Goal: Task Accomplishment & Management: Manage account settings

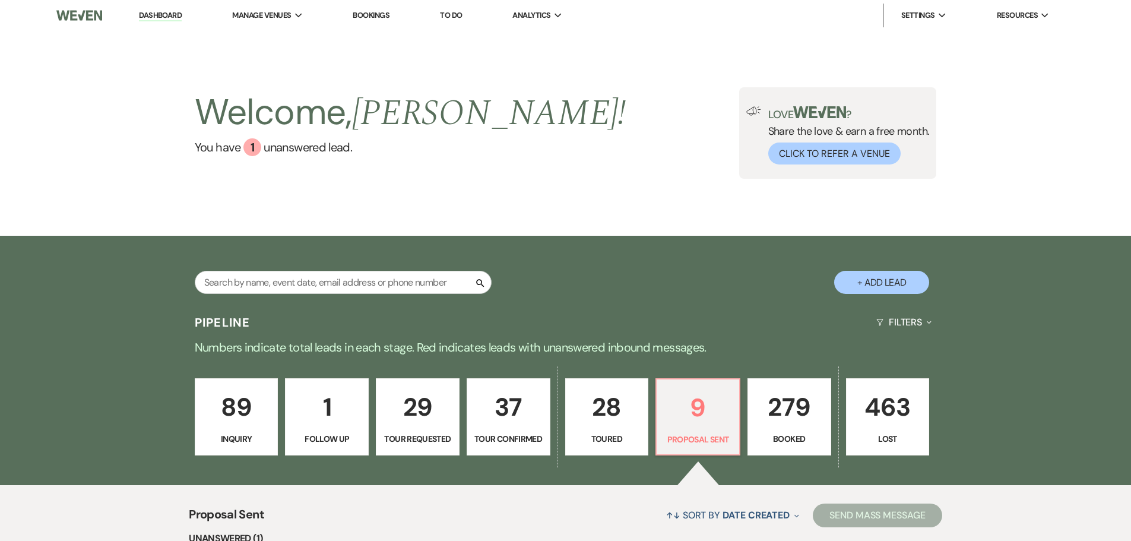
select select "6"
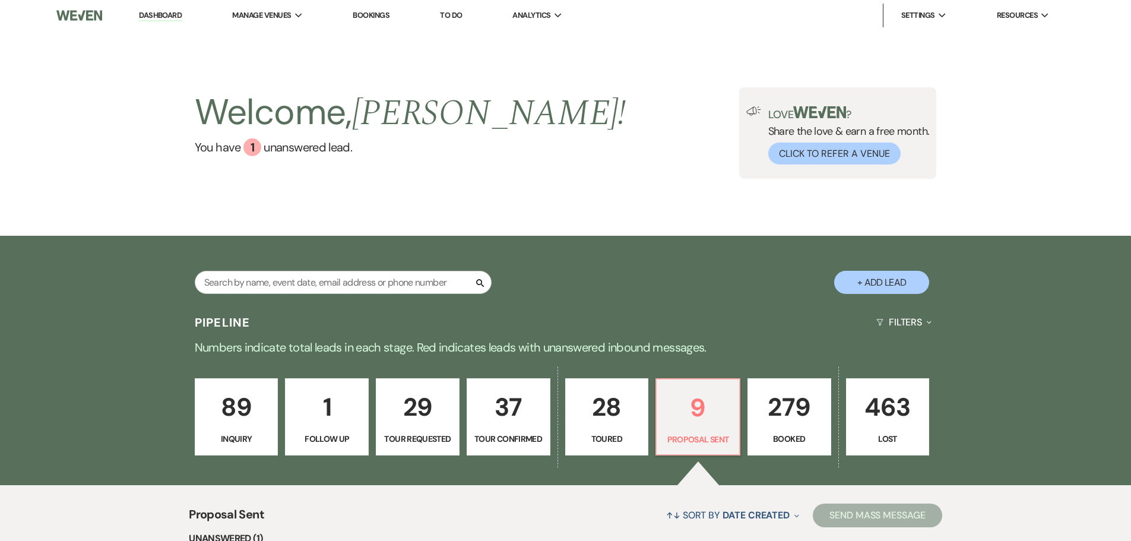
select select "6"
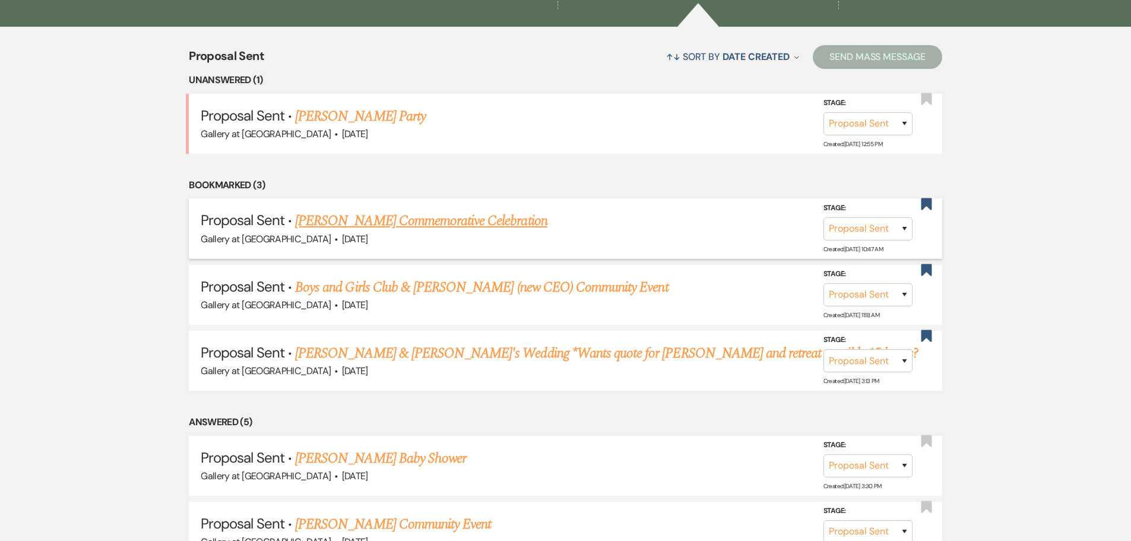
scroll to position [475, 0]
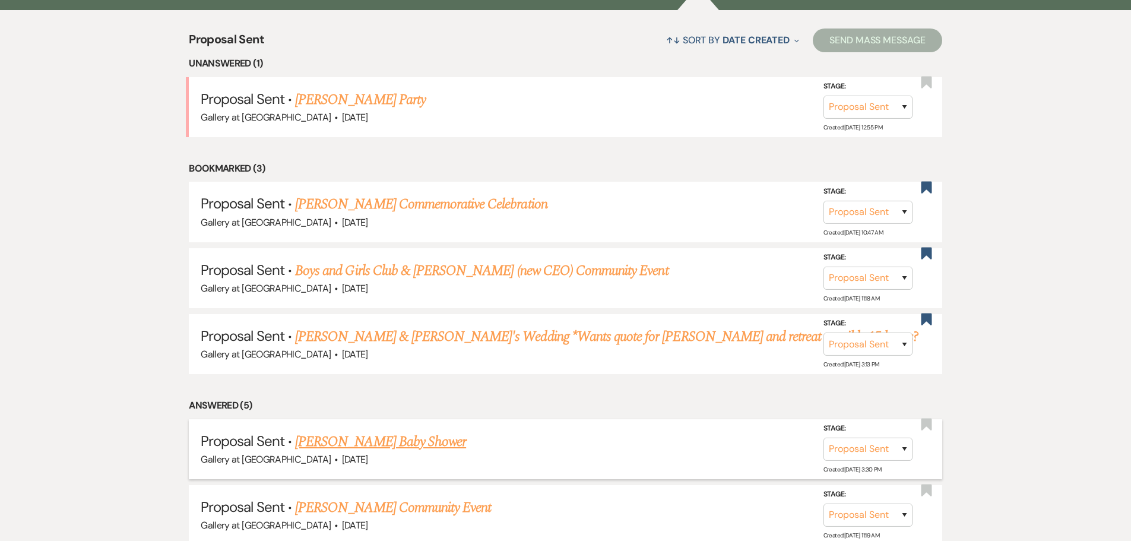
click at [390, 441] on link "[PERSON_NAME] Baby Shower" at bounding box center [380, 441] width 171 height 21
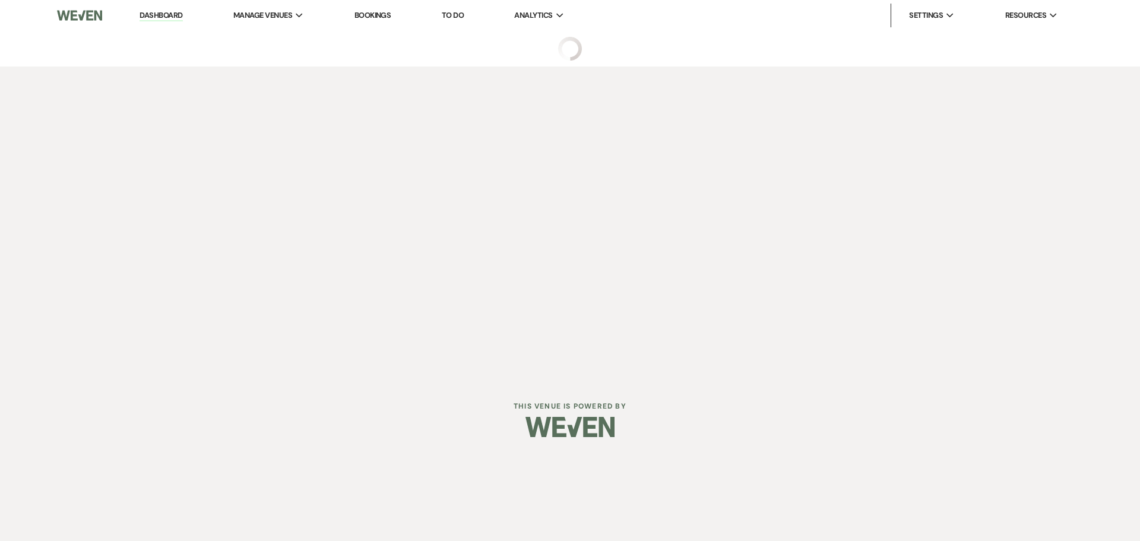
select select "6"
select select "3"
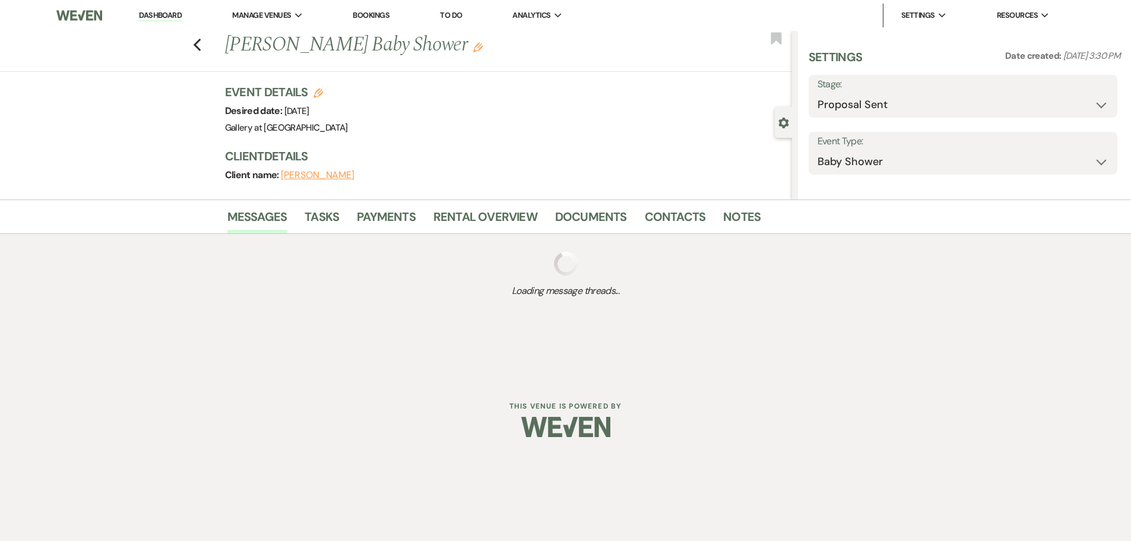
select select "12"
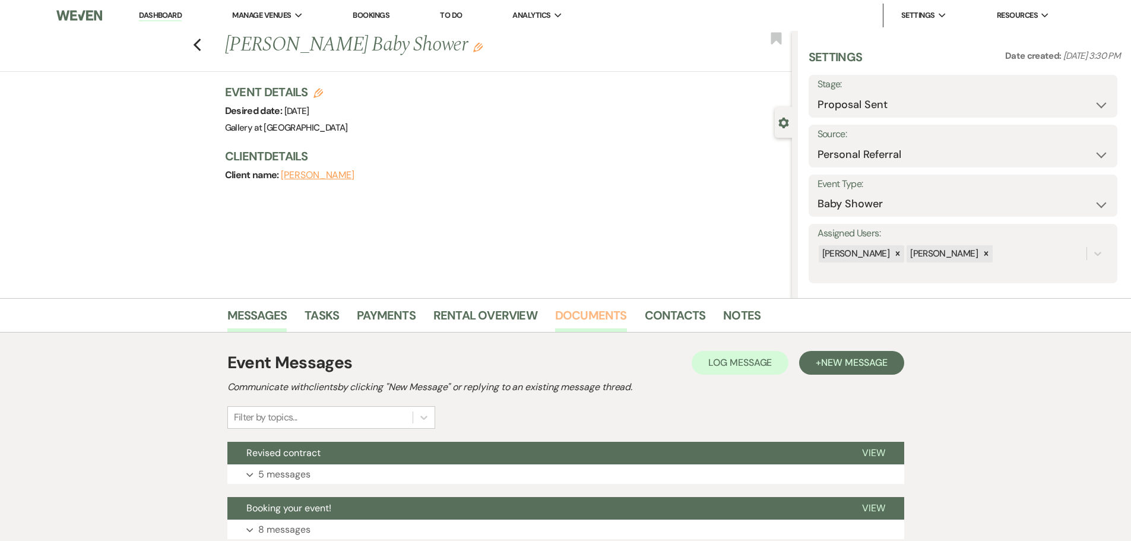
click at [608, 313] on link "Documents" at bounding box center [591, 319] width 72 height 26
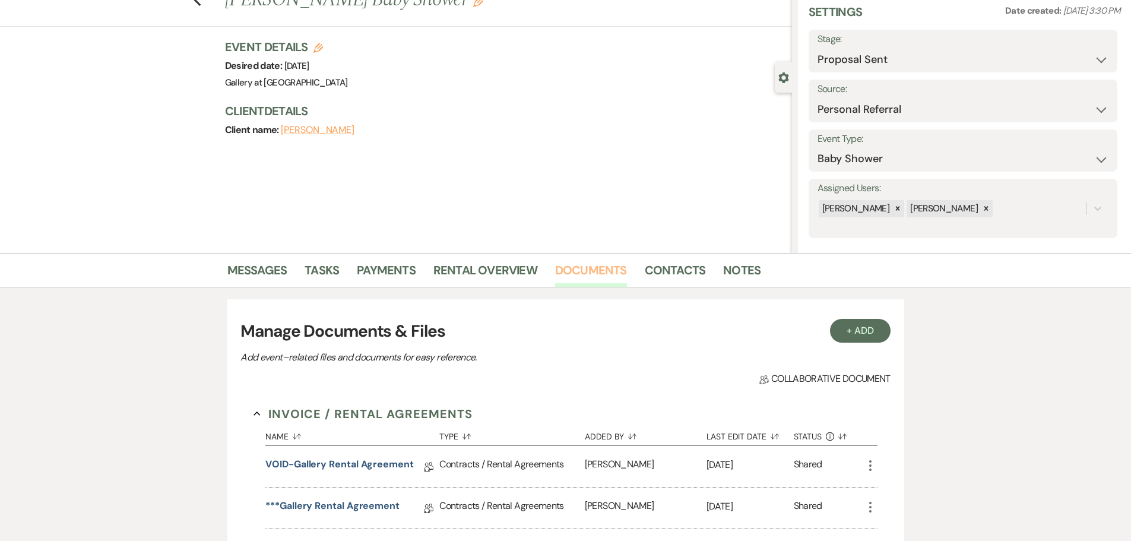
scroll to position [178, 0]
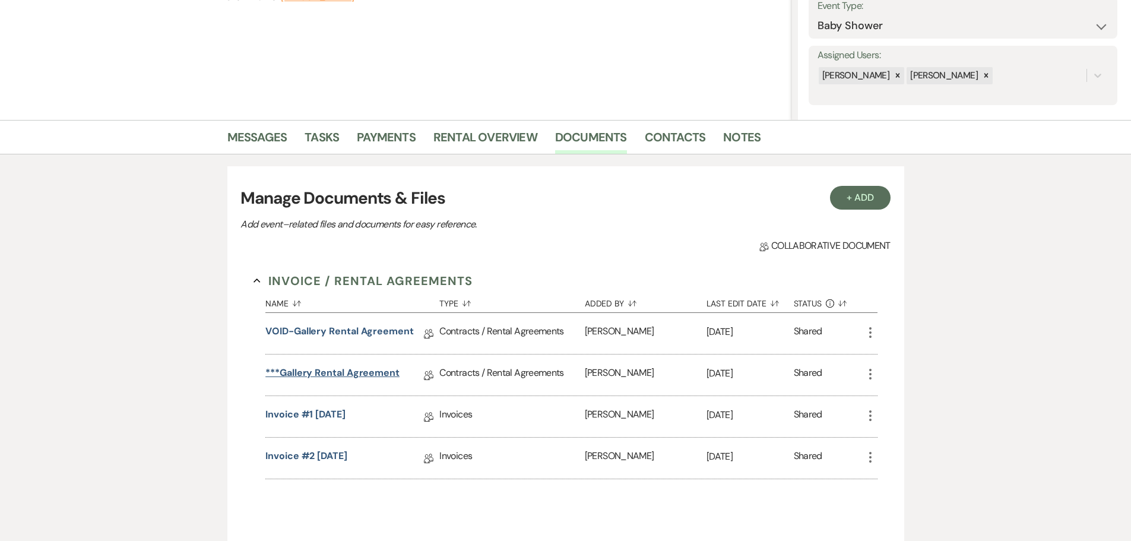
click at [323, 371] on link "***Gallery Rental Agreement" at bounding box center [332, 375] width 134 height 18
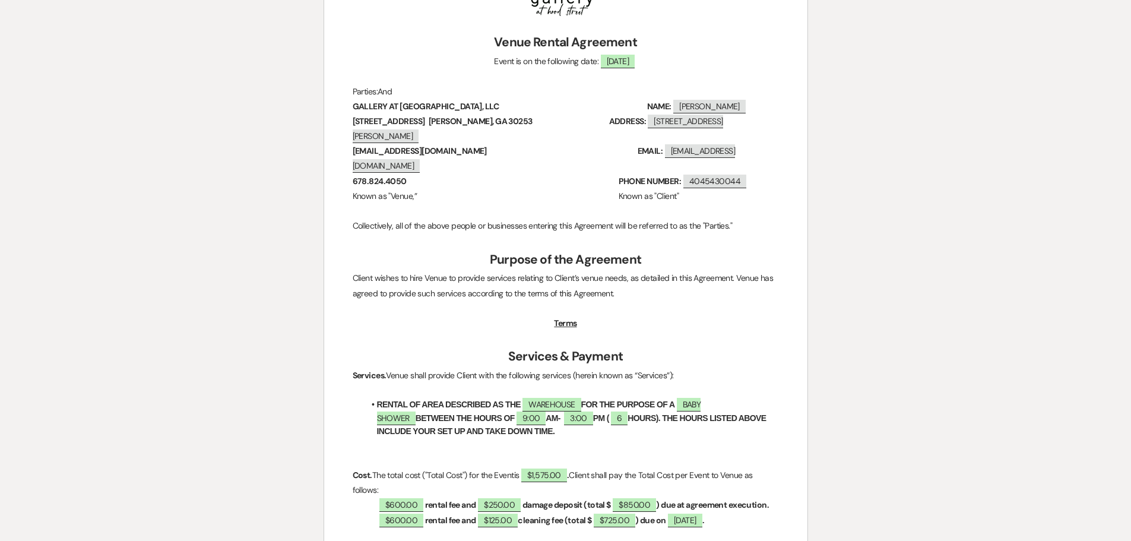
scroll to position [238, 0]
